Goal: Task Accomplishment & Management: Manage account settings

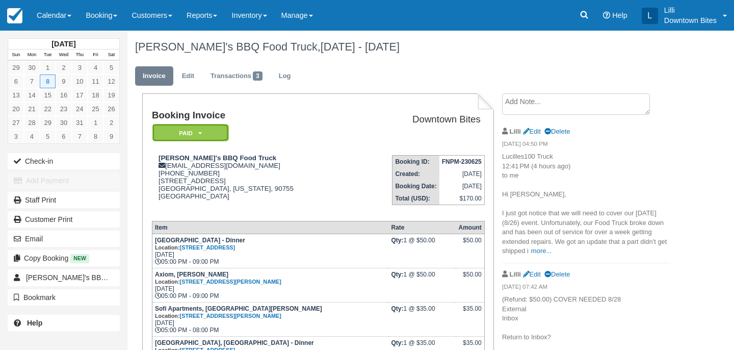
click at [226, 127] on em "Paid" at bounding box center [190, 133] width 76 height 18
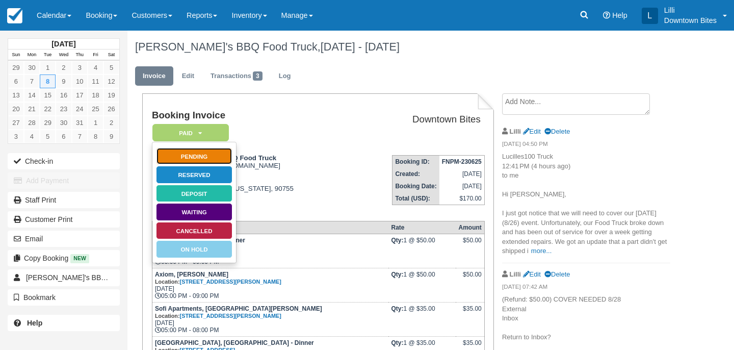
click at [219, 158] on link "Pending" at bounding box center [194, 156] width 76 height 18
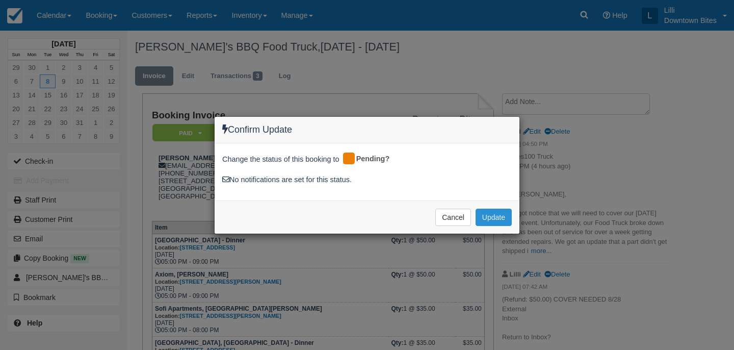
click at [484, 218] on button "Update" at bounding box center [493, 216] width 36 height 17
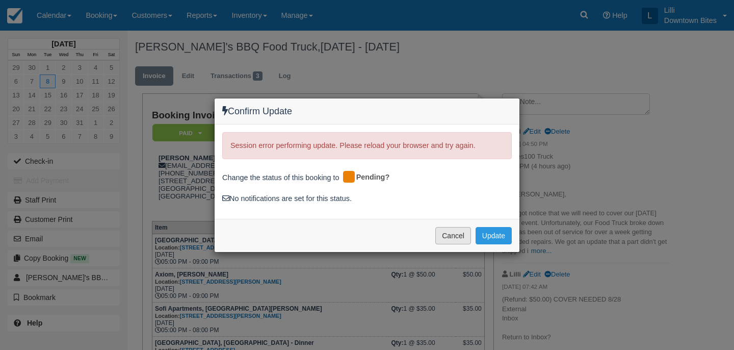
click at [455, 238] on button "Cancel" at bounding box center [453, 235] width 36 height 17
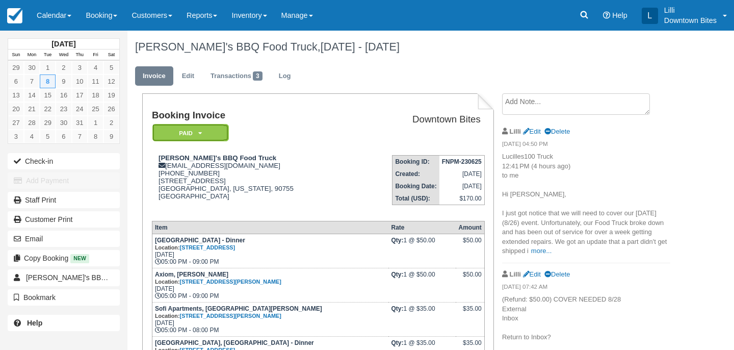
click at [219, 133] on em "Paid" at bounding box center [190, 133] width 76 height 18
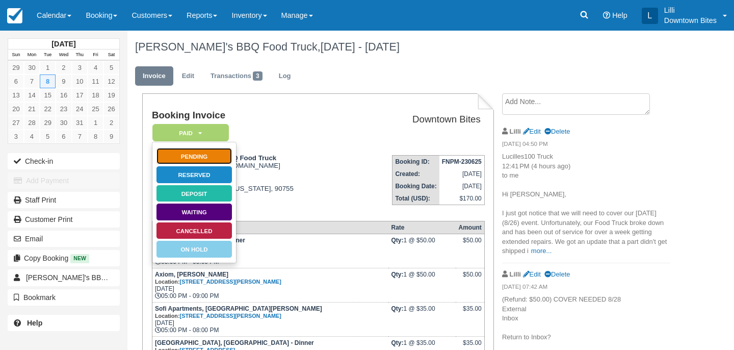
click at [207, 160] on link "Pending" at bounding box center [194, 156] width 76 height 18
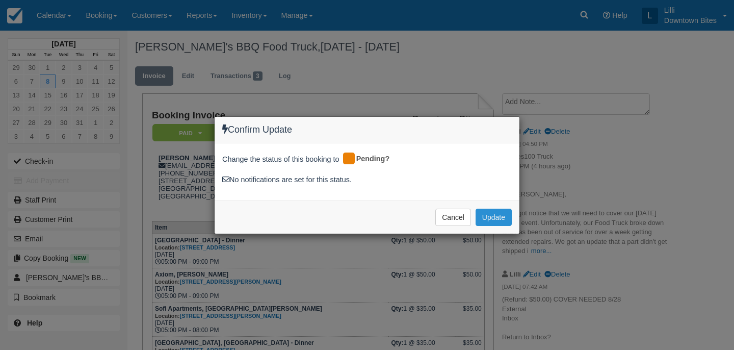
click at [492, 219] on button "Update" at bounding box center [493, 216] width 36 height 17
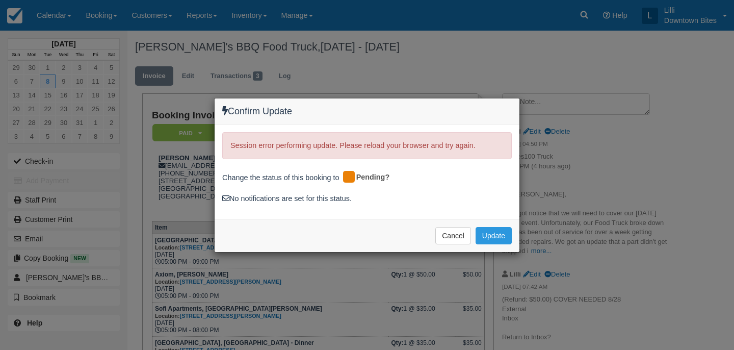
click at [380, 261] on div "Confirm Update Session error performing update. Please reload your browser and …" at bounding box center [367, 175] width 734 height 350
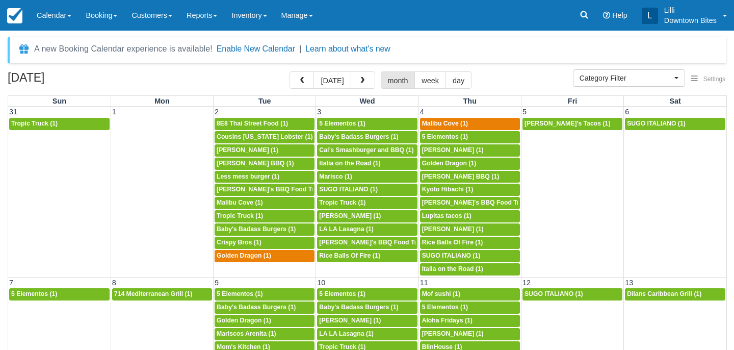
select select
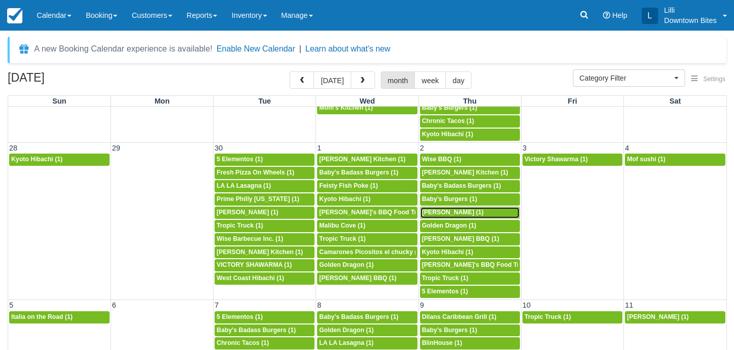
click at [448, 212] on span "Don Longeuay (1)" at bounding box center [453, 211] width 62 height 7
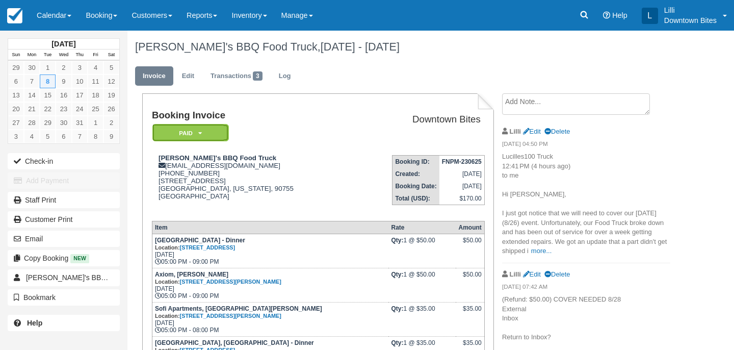
click at [219, 134] on em "Paid" at bounding box center [190, 133] width 76 height 18
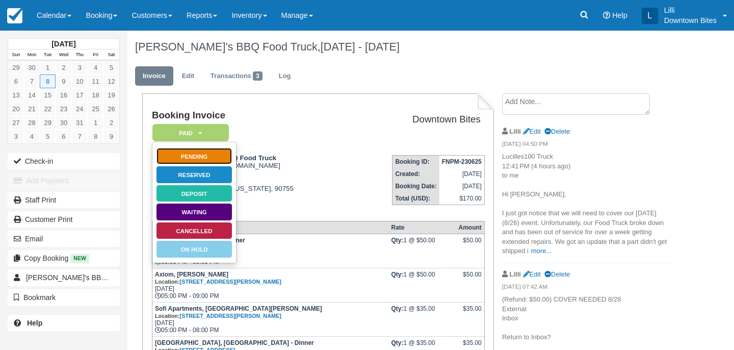
click at [214, 162] on link "Pending" at bounding box center [194, 156] width 76 height 18
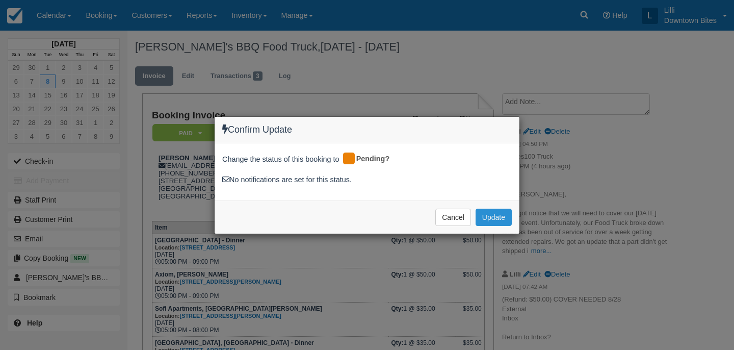
click at [500, 216] on button "Update" at bounding box center [493, 216] width 36 height 17
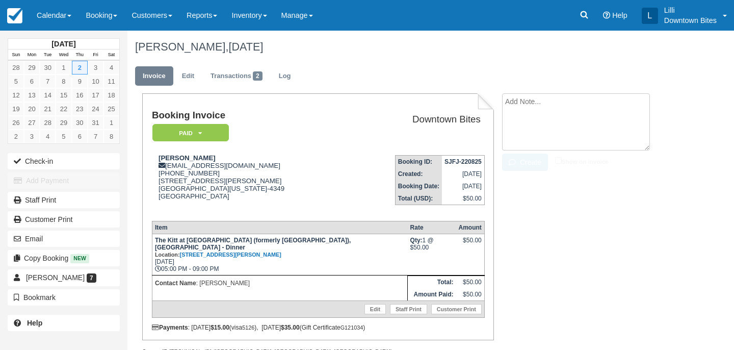
click at [539, 100] on textarea at bounding box center [576, 121] width 148 height 57
paste textarea "Re: Downtown Bites Booking Receipt/Load Instructions For Thu Oct 2, 2025 (SJFJ-…"
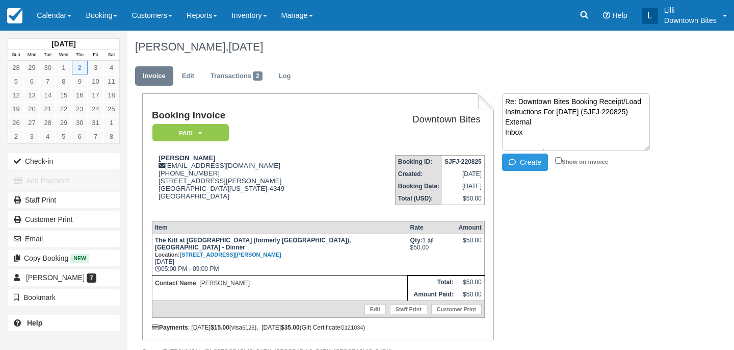
scroll to position [241, 0]
type textarea "Re: Downtown Bites Booking Receipt/Load Instructions For Thu Oct 2, 2025 (SJFJ-…"
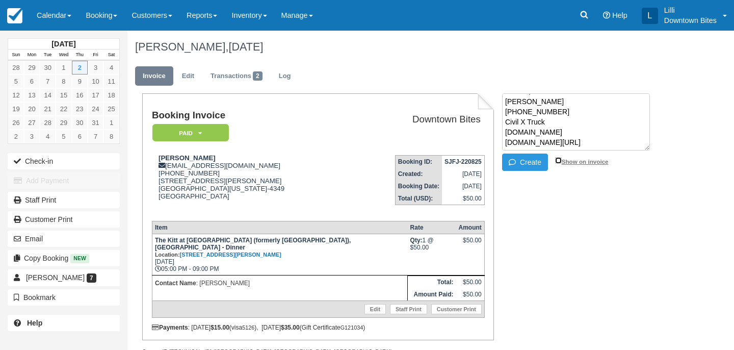
click at [556, 161] on input "Show on invoice" at bounding box center [558, 160] width 7 height 7
checkbox input "true"
click at [525, 164] on button "Create" at bounding box center [525, 161] width 46 height 17
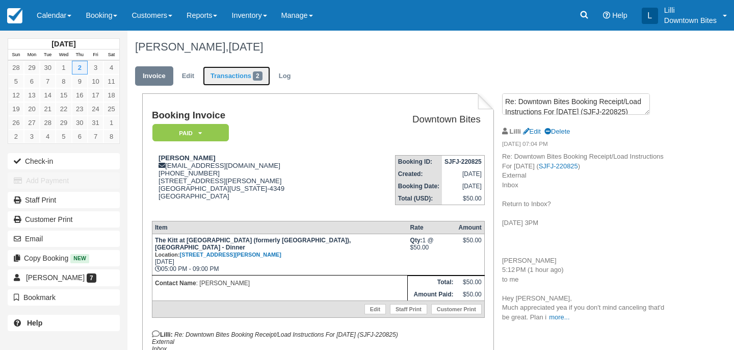
click at [242, 73] on link "Transactions 2" at bounding box center [236, 76] width 67 height 20
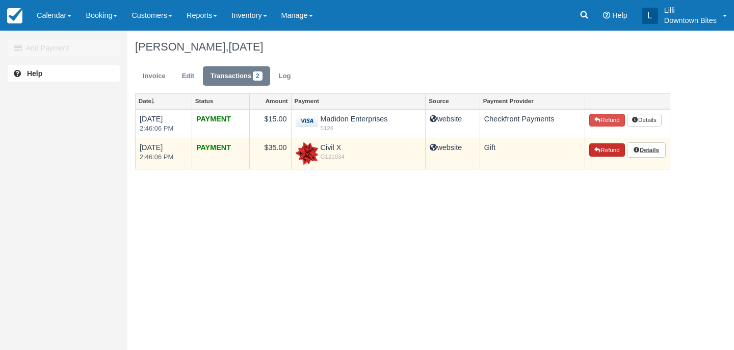
click at [604, 151] on button "Refund" at bounding box center [607, 149] width 36 height 13
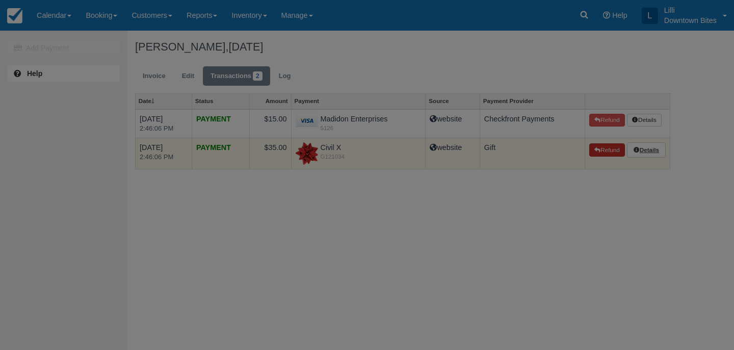
type input "G121034-693-210825"
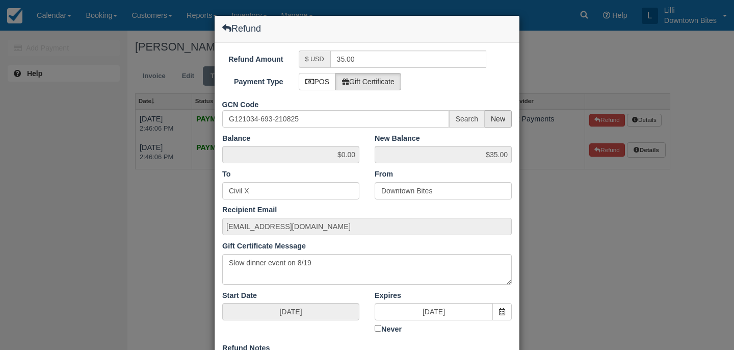
click at [502, 119] on span "New" at bounding box center [498, 118] width 27 height 17
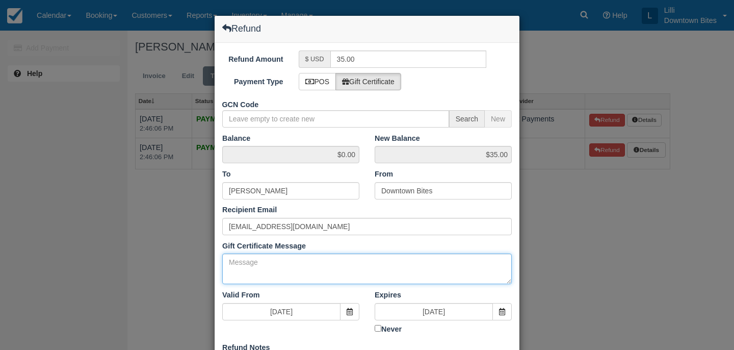
click at [257, 268] on textarea "Gift Certificate Message" at bounding box center [366, 268] width 289 height 31
paste textarea "Re: Downtown Bites Booking Receipt/Load Instructions For [DATE] (SJFJ-220825) E…"
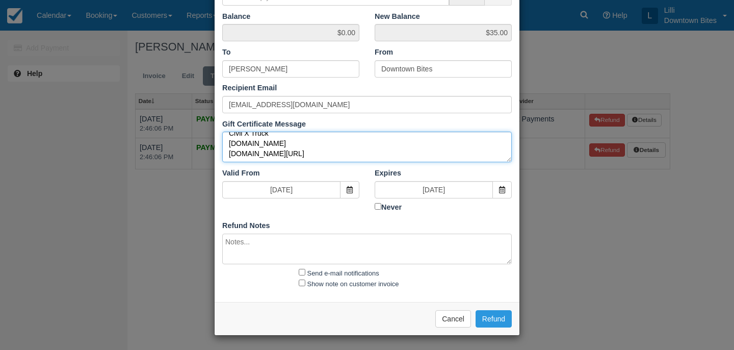
type textarea "Re: Downtown Bites Booking Receipt/Load Instructions For [DATE] (SJFJ-220825) E…"
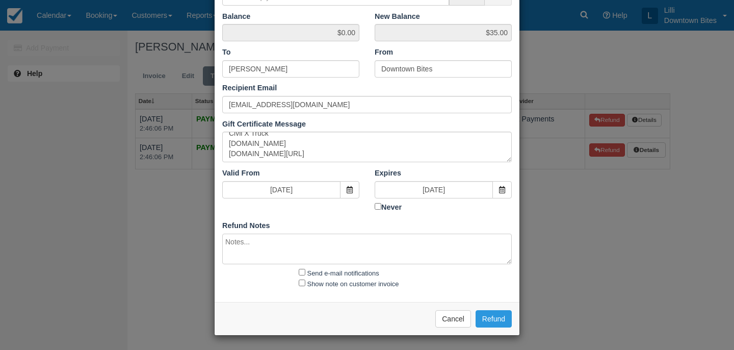
click at [251, 248] on textarea at bounding box center [366, 248] width 289 height 31
paste textarea "Re: Downtown Bites Booking Receipt/Load Instructions For [DATE] (SJFJ-220825) E…"
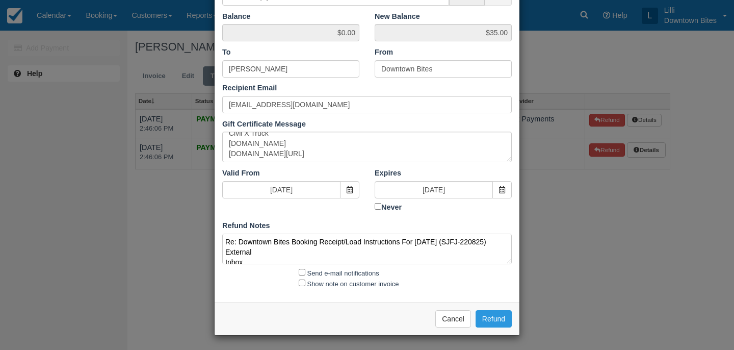
scroll to position [217, 0]
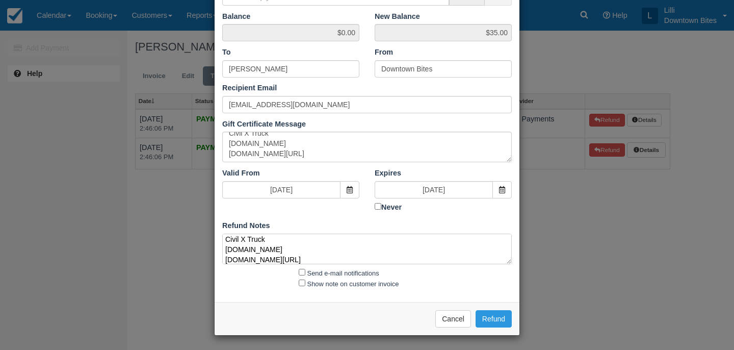
type textarea "Re: Downtown Bites Booking Receipt/Load Instructions For [DATE] (SJFJ-220825) E…"
click at [302, 270] on input "Send e-mail notifications" at bounding box center [302, 272] width 7 height 7
checkbox input "true"
click at [303, 280] on input "Show note on customer invoice" at bounding box center [302, 282] width 7 height 7
checkbox input "true"
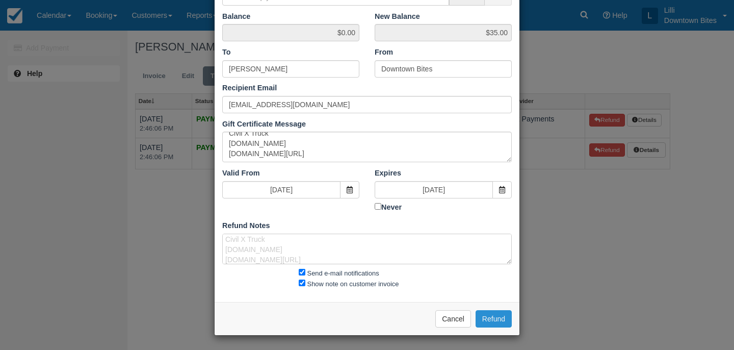
click at [503, 314] on button "Refund" at bounding box center [493, 318] width 36 height 17
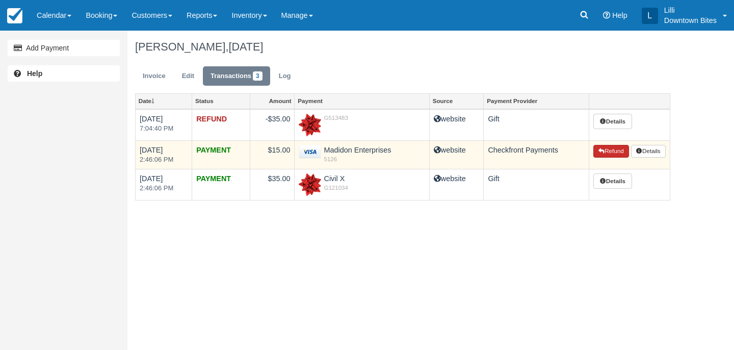
click at [608, 151] on button "Refund" at bounding box center [611, 151] width 36 height 13
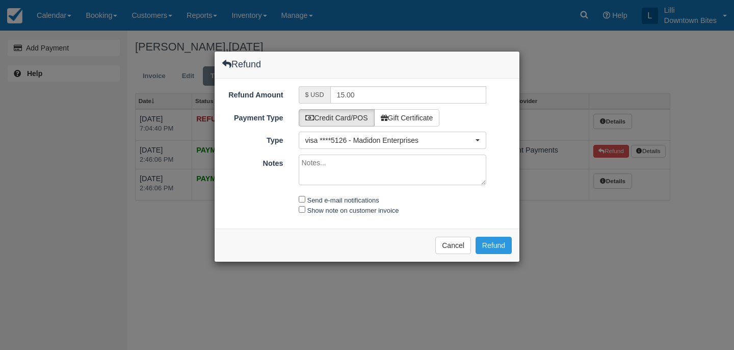
click at [311, 172] on textarea "Notes" at bounding box center [393, 169] width 188 height 31
paste textarea "Re: Downtown Bites Booking Receipt/Load Instructions For [DATE] (SJFJ-220825) E…"
type textarea "Re: Downtown Bites Booking Receipt/Load Instructions For [DATE] (SJFJ-220825) E…"
click at [303, 198] on input "Send e-mail notifications" at bounding box center [302, 199] width 7 height 7
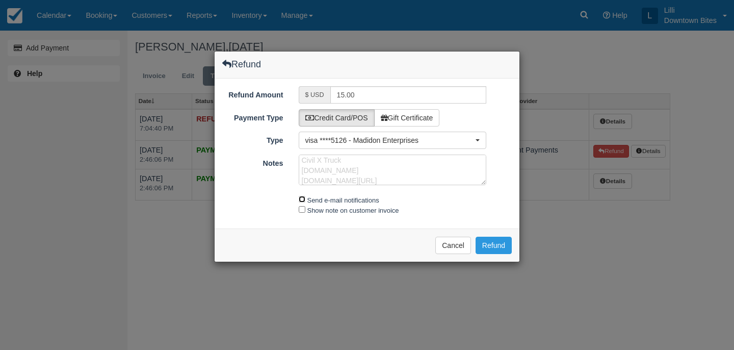
checkbox input "true"
click at [303, 205] on div "Show note on customer invoice" at bounding box center [392, 210] width 203 height 11
click at [301, 209] on input "Show note on customer invoice" at bounding box center [302, 209] width 7 height 7
checkbox input "true"
click at [497, 248] on button "Refund" at bounding box center [493, 244] width 36 height 17
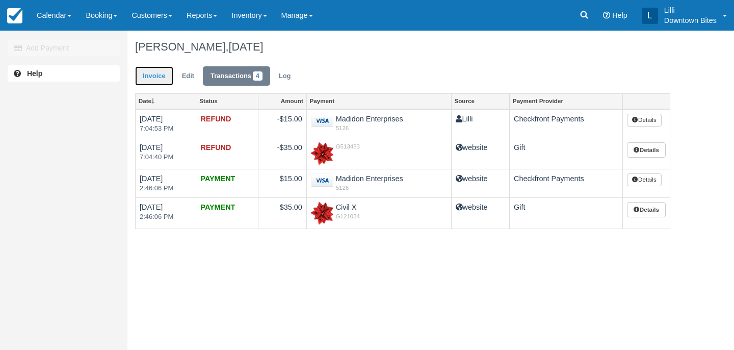
click at [149, 79] on link "Invoice" at bounding box center [154, 76] width 38 height 20
